Goal: Transaction & Acquisition: Purchase product/service

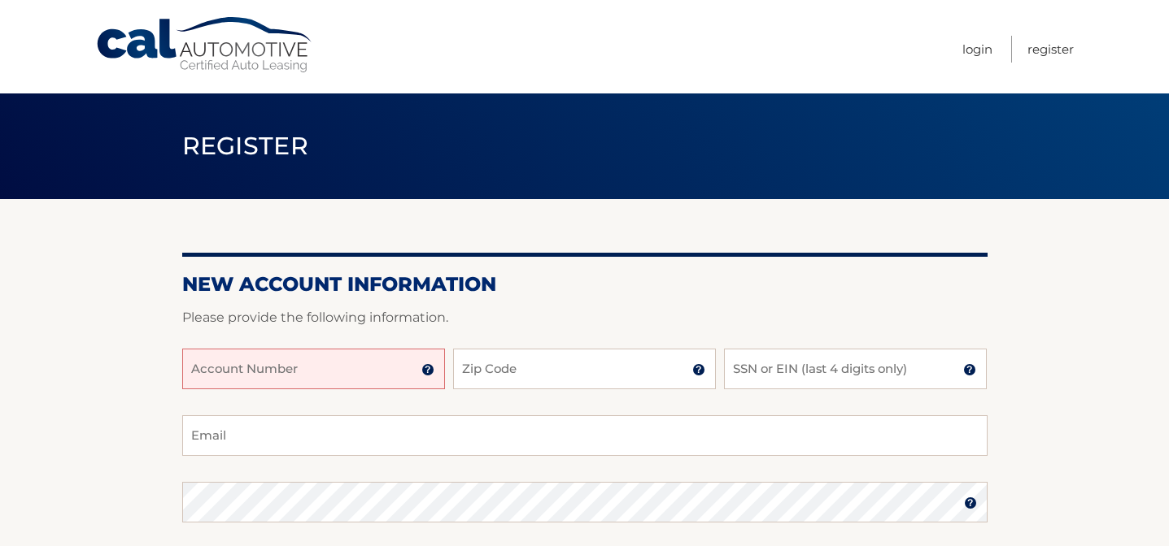
click at [334, 371] on input "Account Number" at bounding box center [313, 369] width 263 height 41
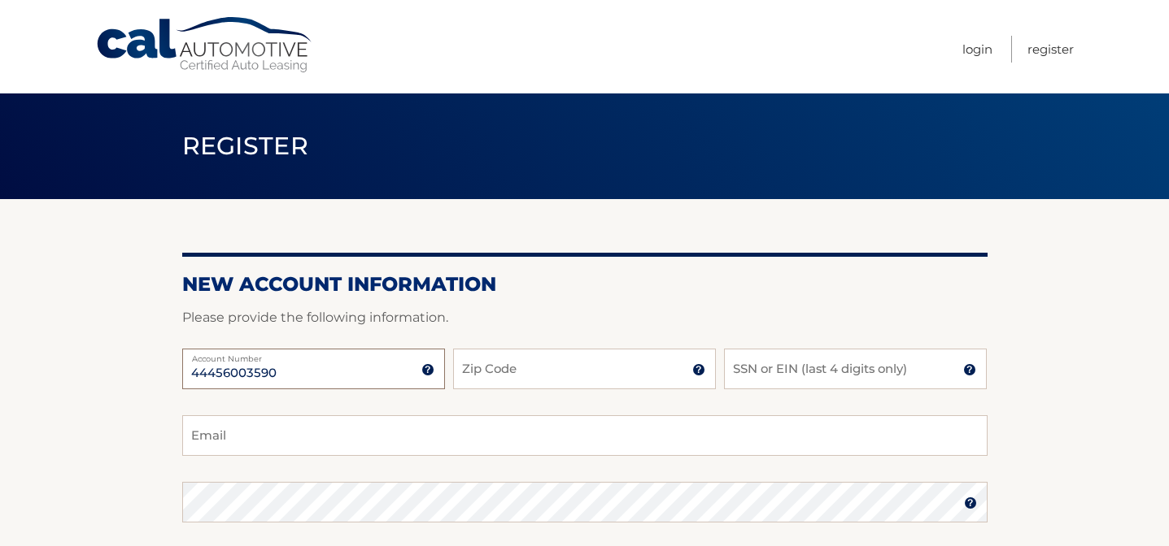
type input "44456003590"
click at [564, 367] on input "Zip Code" at bounding box center [584, 369] width 263 height 41
type input "07009"
type input "frances423@aol.com"
click at [764, 376] on input "SSN or EIN (last 4 digits only)" at bounding box center [855, 369] width 263 height 41
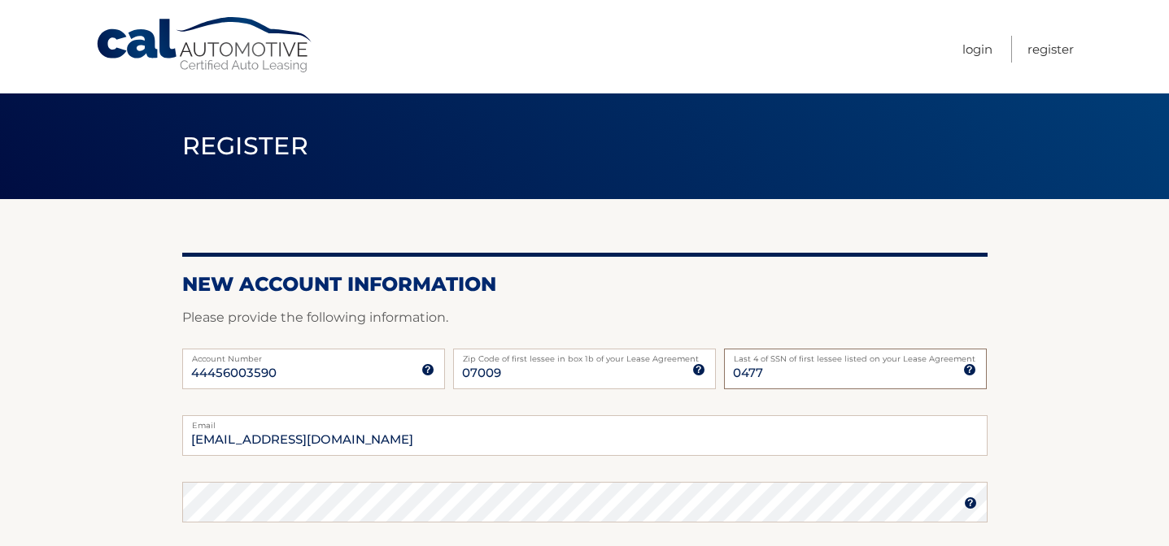
type input "0477"
click at [1068, 456] on section "New Account Information Please provide the following information. 44456003590 A…" at bounding box center [584, 516] width 1169 height 635
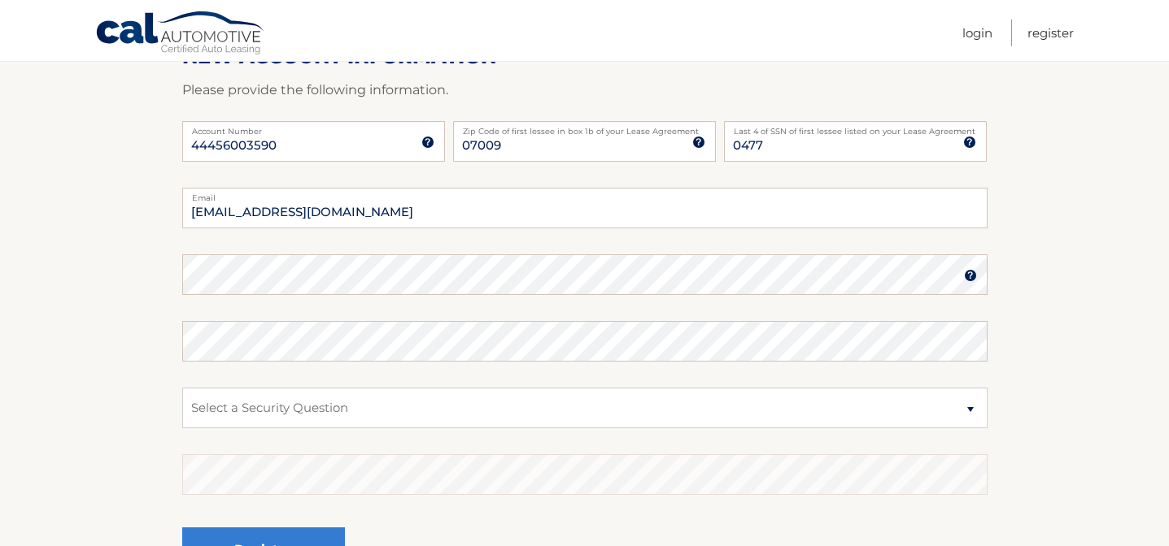
scroll to position [260, 0]
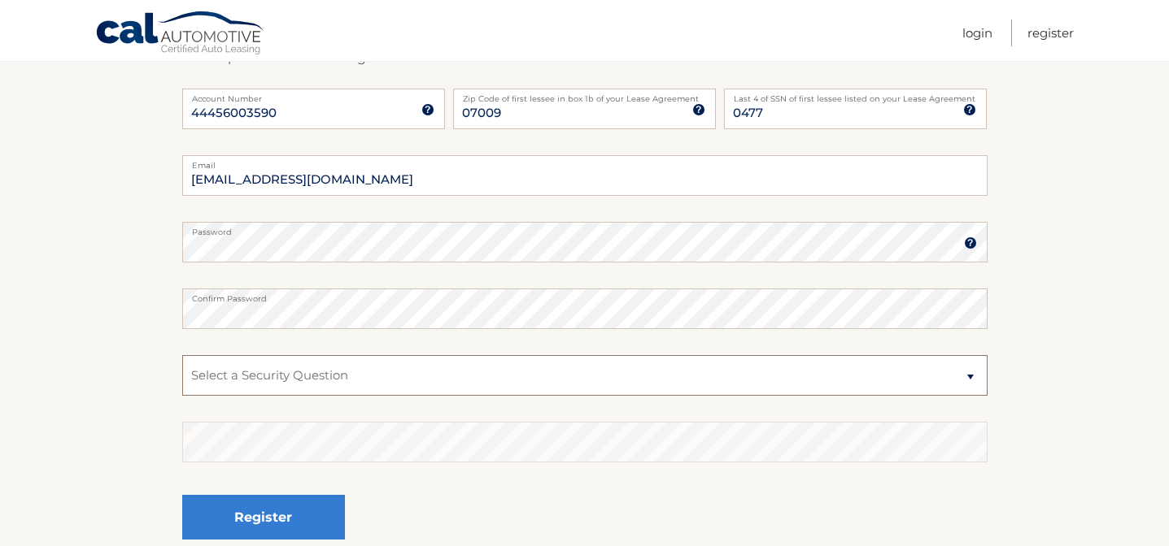
click at [295, 380] on select "Select a Security Question What was the name of your elementary school? What is…" at bounding box center [584, 375] width 805 height 41
select select "1"
click at [182, 355] on select "Select a Security Question What was the name of your elementary school? What is…" at bounding box center [584, 375] width 805 height 41
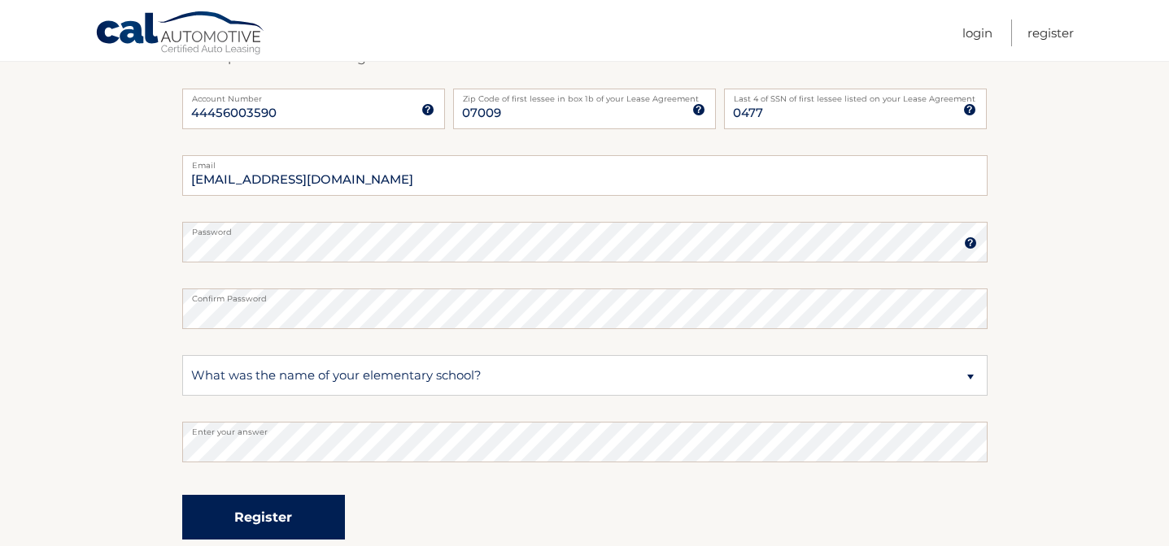
click at [272, 520] on button "Register" at bounding box center [263, 517] width 163 height 45
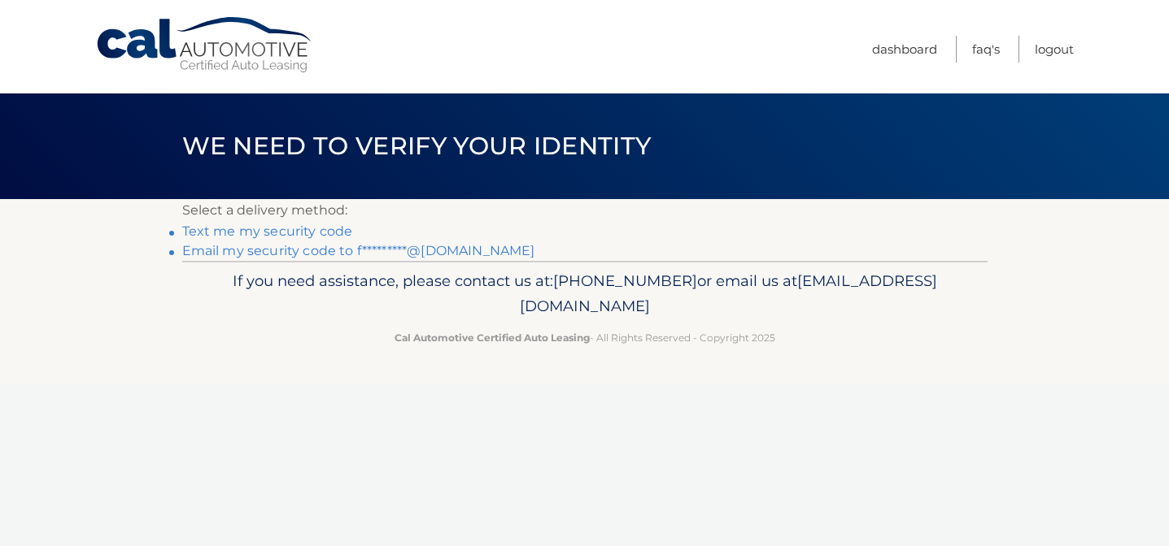
click at [298, 232] on link "Text me my security code" at bounding box center [267, 231] width 171 height 15
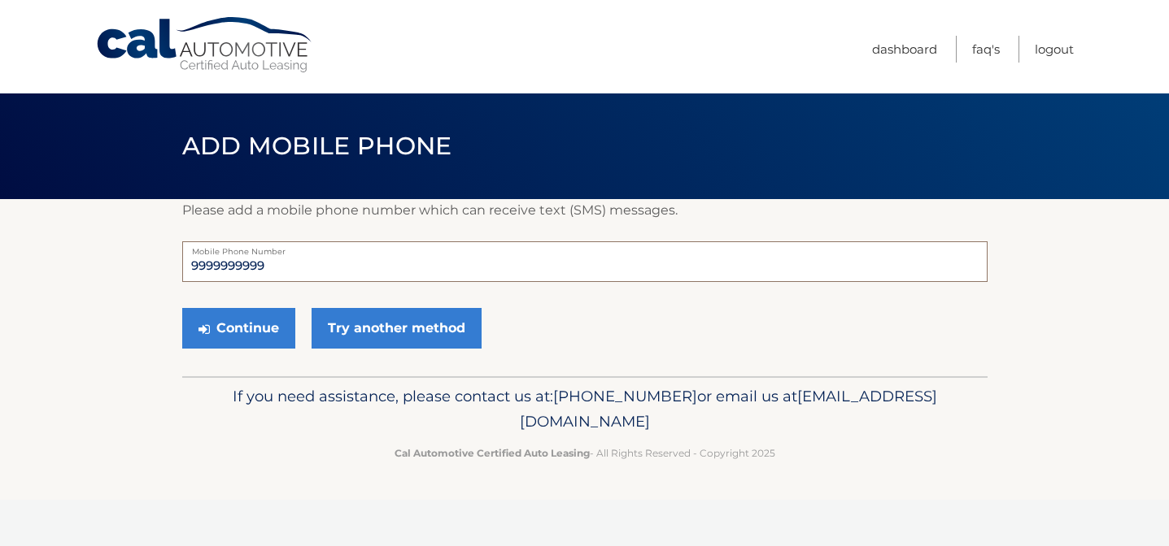
click at [255, 268] on input "9999999999" at bounding box center [584, 262] width 805 height 41
click at [224, 268] on input "9999999999" at bounding box center [584, 262] width 805 height 41
drag, startPoint x: 286, startPoint y: 268, endPoint x: 193, endPoint y: 255, distance: 94.3
click at [193, 257] on input "9999999999" at bounding box center [584, 262] width 805 height 41
type input "2019663085"
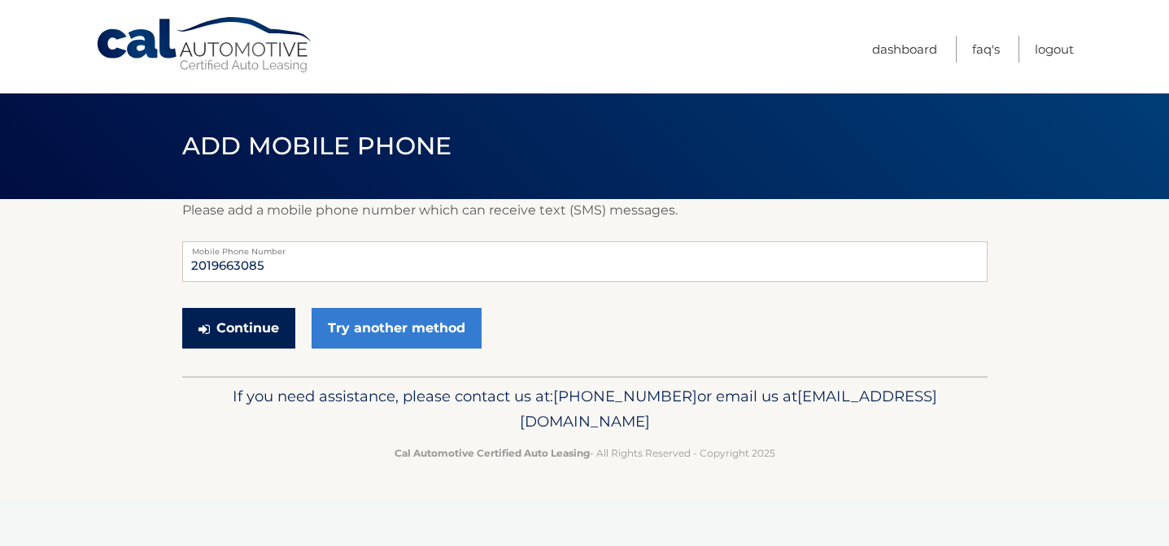
click at [237, 325] on button "Continue" at bounding box center [238, 328] width 113 height 41
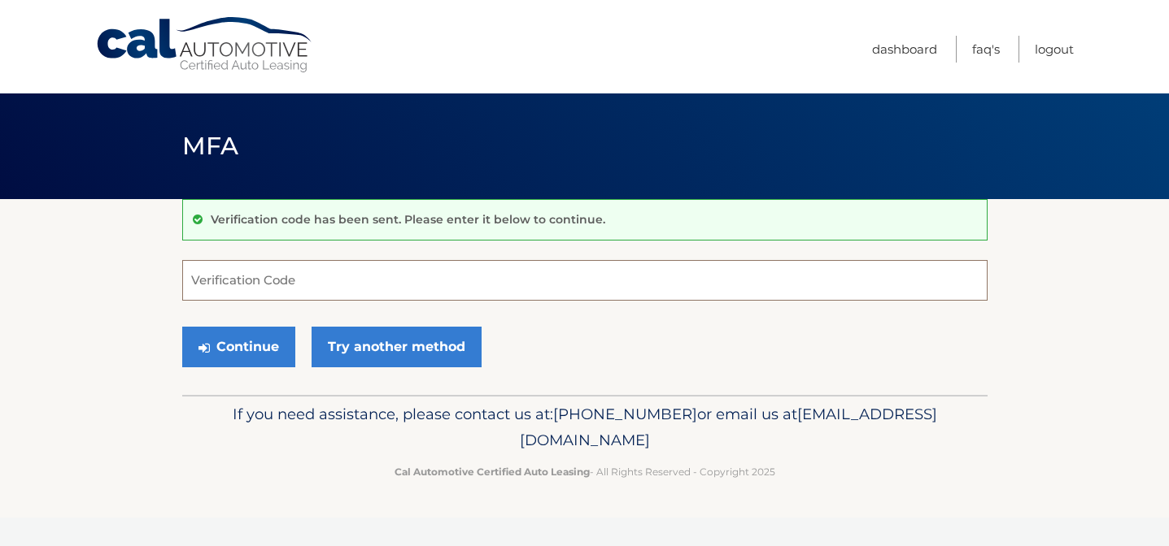
click at [224, 283] on input "Verification Code" at bounding box center [584, 280] width 805 height 41
type input "921204"
click at [242, 355] on button "Continue" at bounding box center [238, 347] width 113 height 41
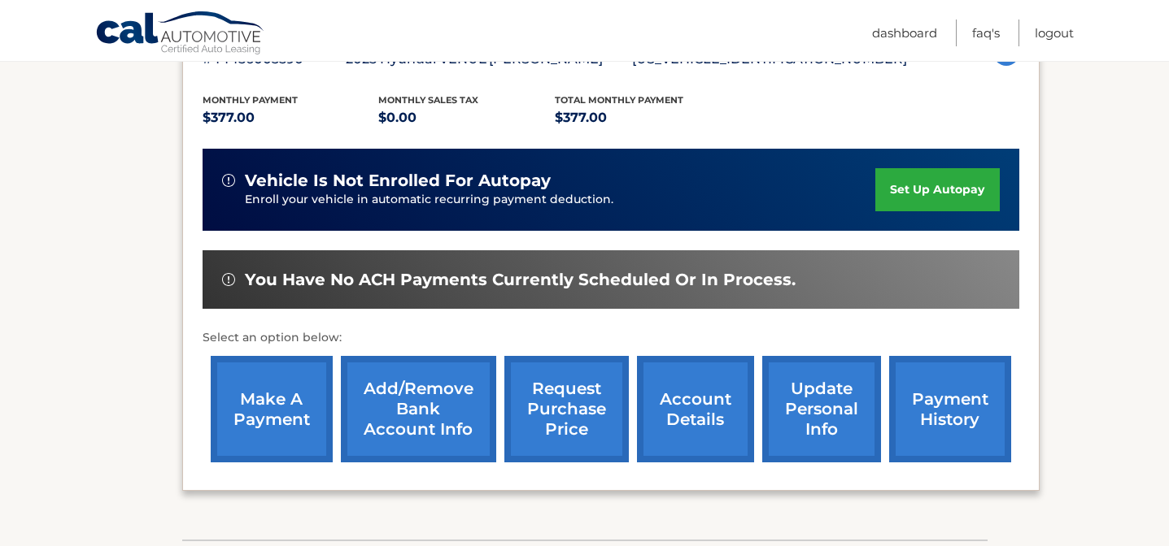
scroll to position [325, 0]
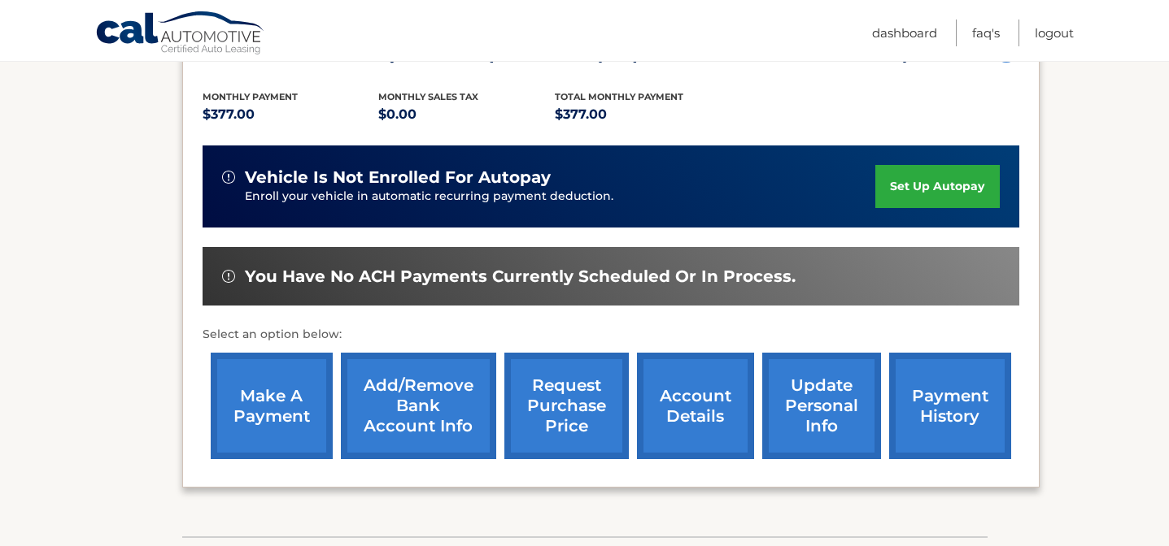
click at [266, 390] on link "make a payment" at bounding box center [272, 406] width 122 height 107
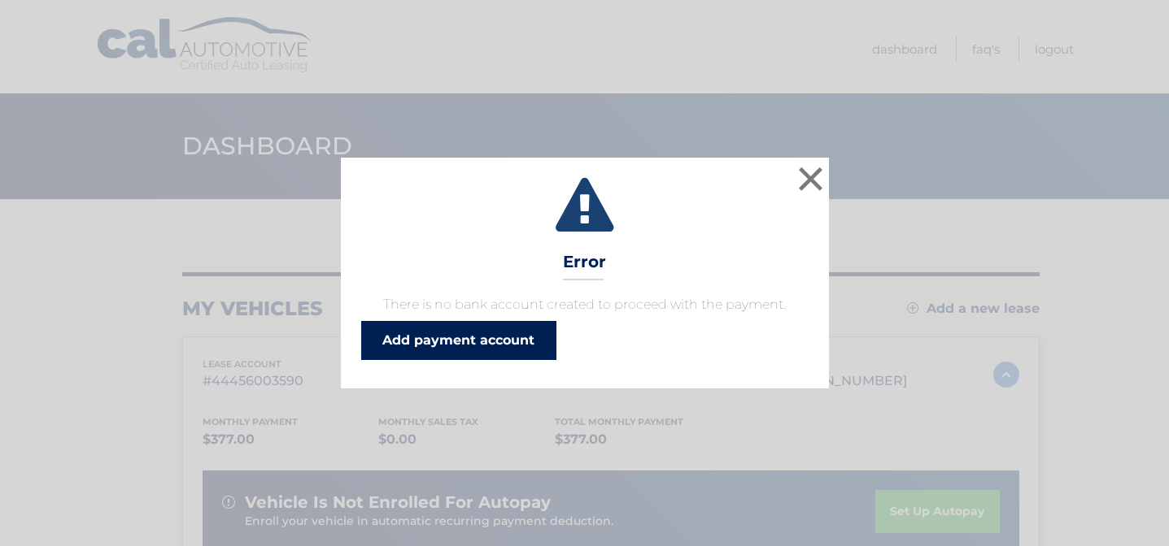
click at [472, 346] on link "Add payment account" at bounding box center [458, 340] width 195 height 39
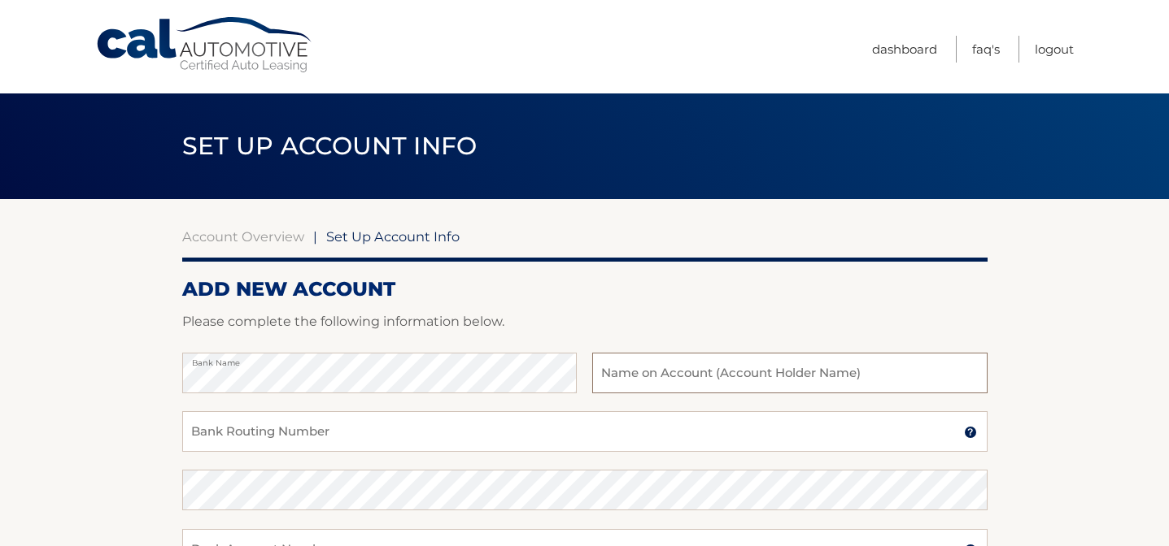
click at [632, 377] on input "text" at bounding box center [789, 373] width 394 height 41
type input "[PERSON_NAME]"
click at [231, 445] on input "Bank Routing Number" at bounding box center [584, 431] width 805 height 41
click at [236, 440] on input "Bank Routing Number" at bounding box center [584, 431] width 805 height 41
type input "021202337"
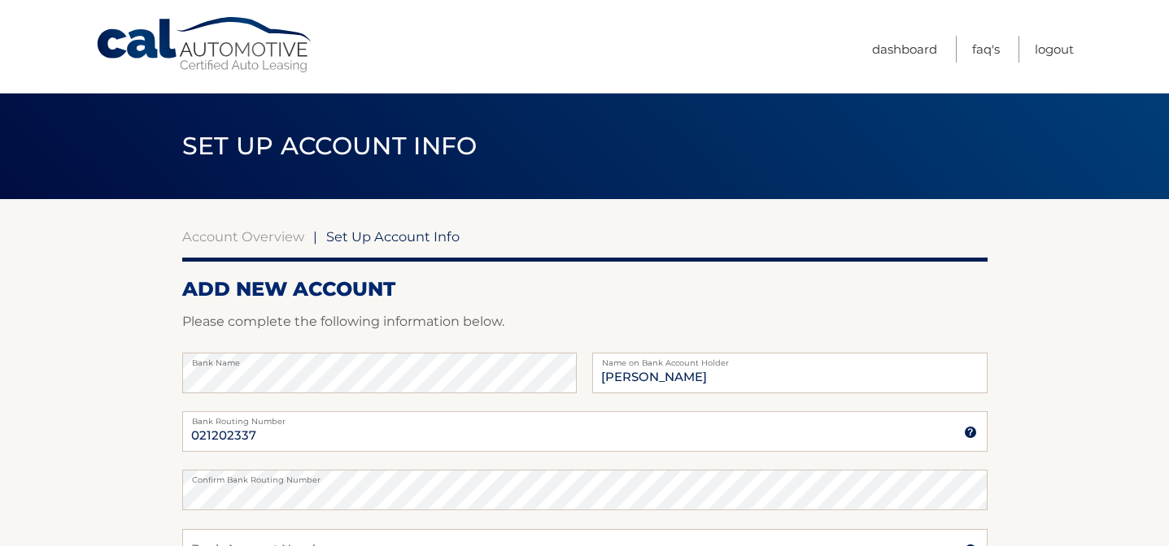
click at [1071, 464] on section "Account Overview | Set Up Account Info ADD NEW ACCOUNT Please complete the foll…" at bounding box center [584, 509] width 1169 height 620
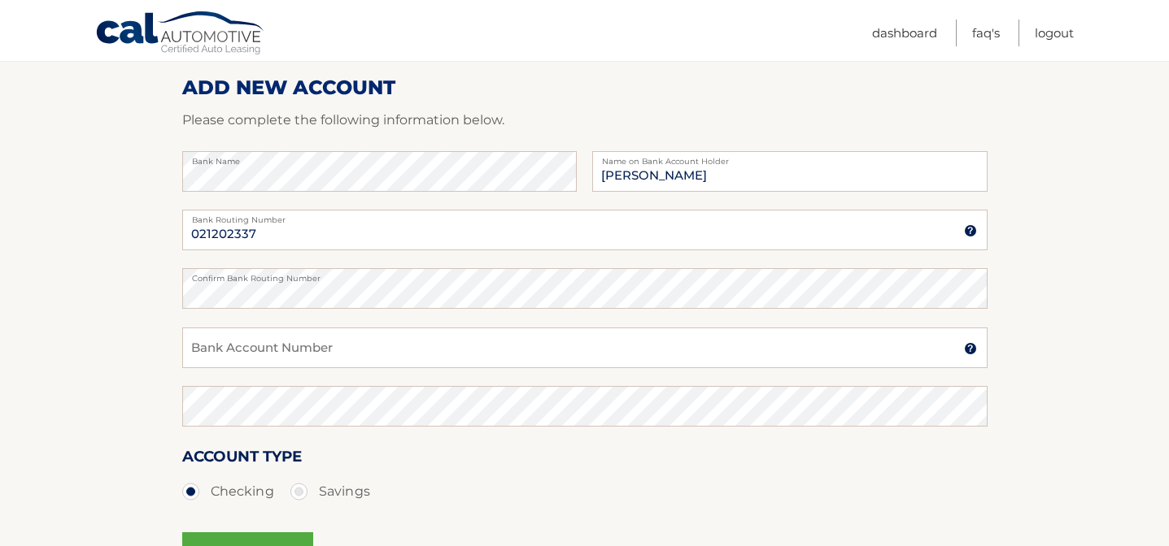
scroll to position [228, 0]
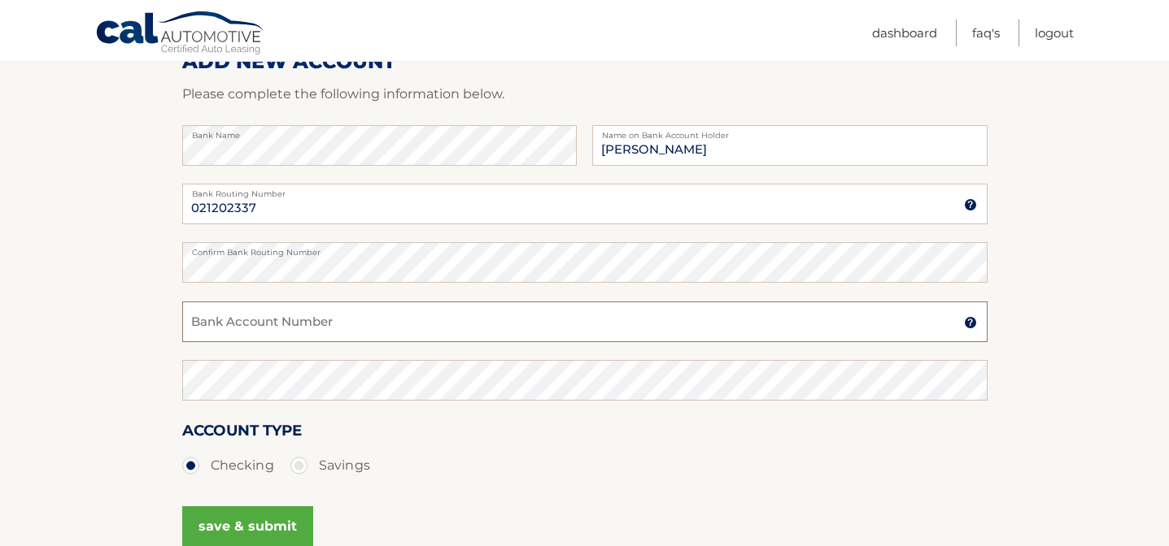
click at [229, 324] on input "Bank Account Number" at bounding box center [584, 322] width 805 height 41
type input "568565159"
click at [259, 525] on button "save & submit" at bounding box center [247, 527] width 131 height 41
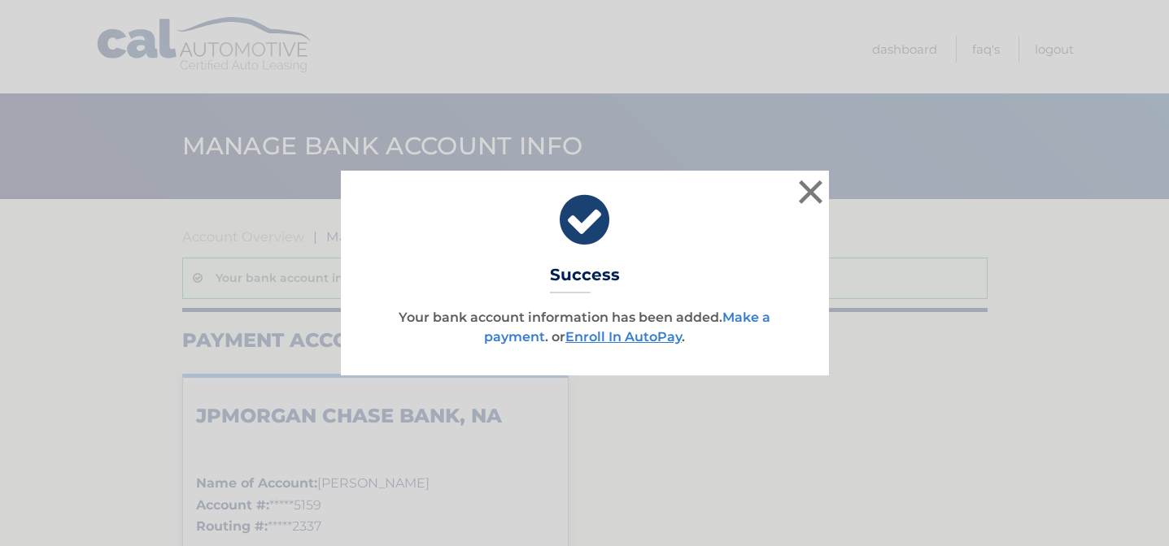
click at [748, 320] on link "Make a payment" at bounding box center [627, 327] width 286 height 35
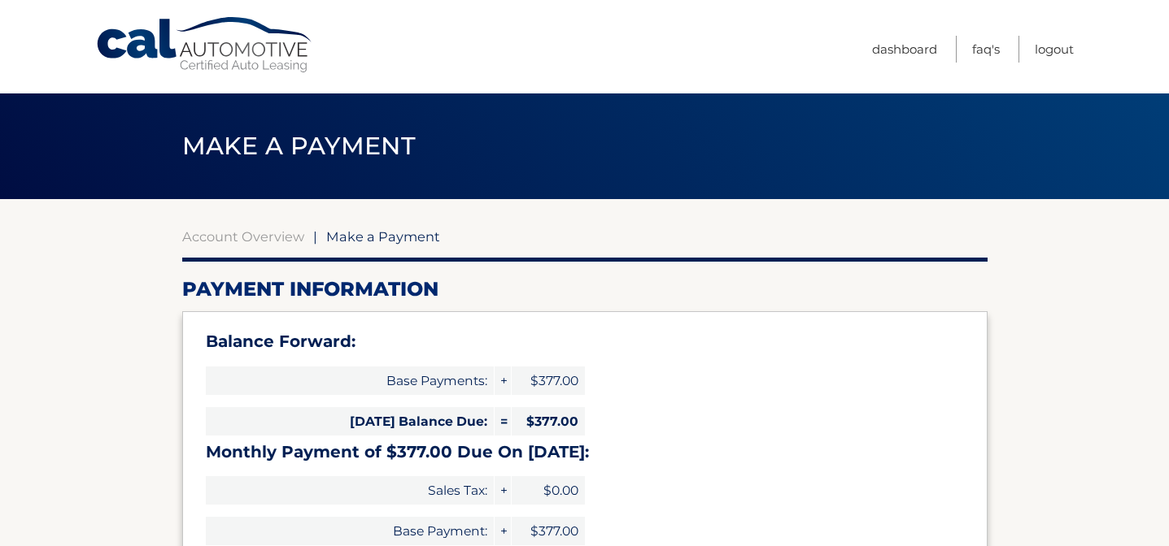
select select "N2YwNjEyMmUtODc4YS00NzIyLTk3ZWEtOTAyNzlmOTg4Y2Y3"
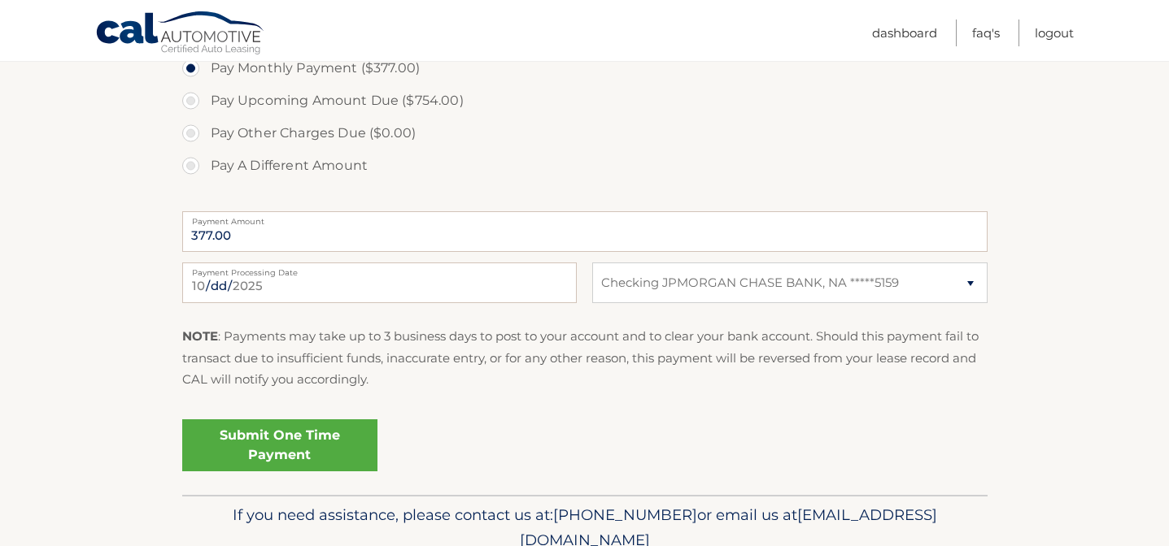
scroll to position [618, 0]
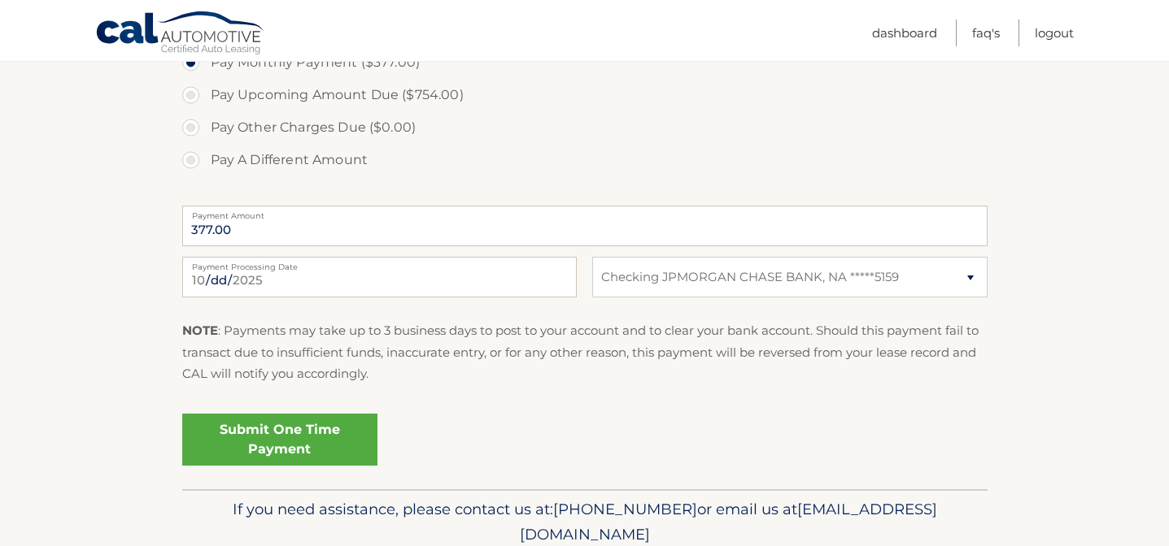
click at [299, 446] on link "Submit One Time Payment" at bounding box center [279, 440] width 195 height 52
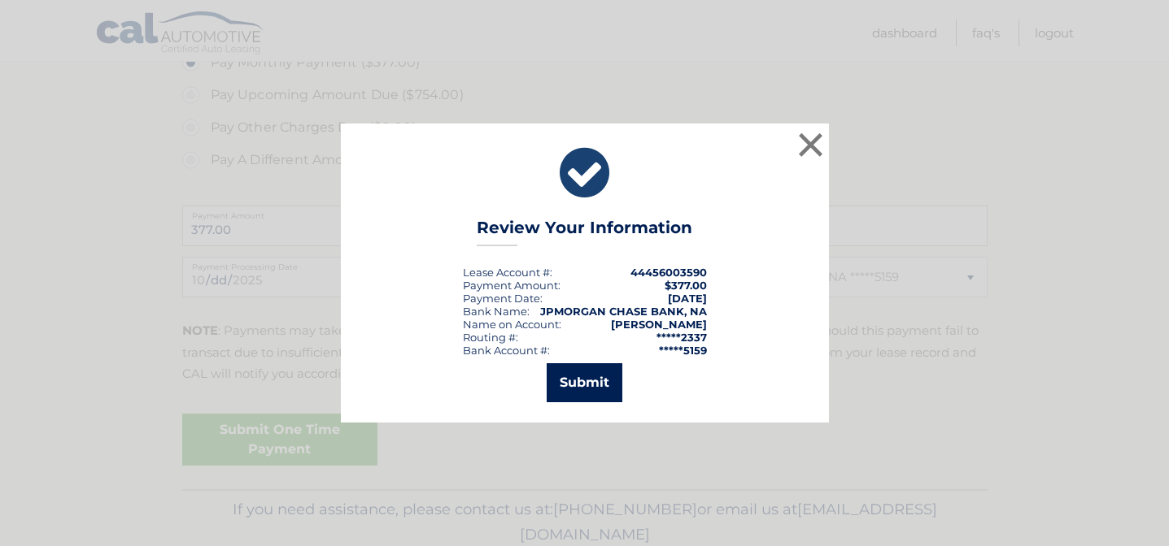
click at [594, 391] on button "Submit" at bounding box center [584, 382] width 76 height 39
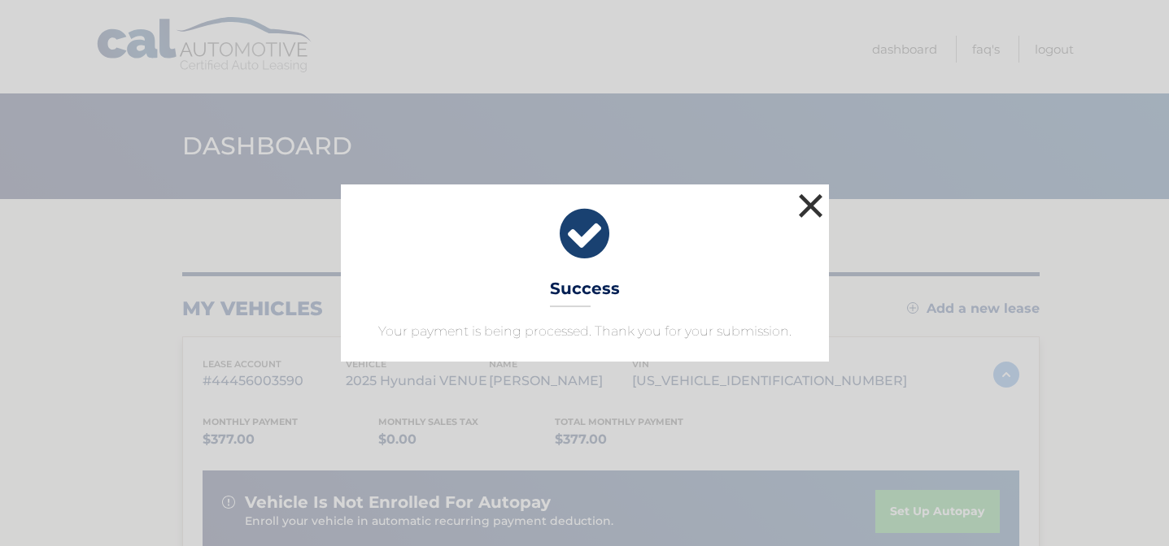
click at [809, 203] on button "×" at bounding box center [810, 205] width 33 height 33
